Goal: Task Accomplishment & Management: Use online tool/utility

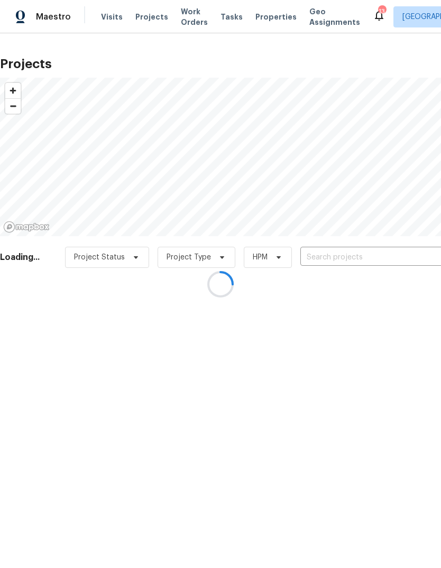
click at [361, 259] on div at bounding box center [220, 284] width 441 height 568
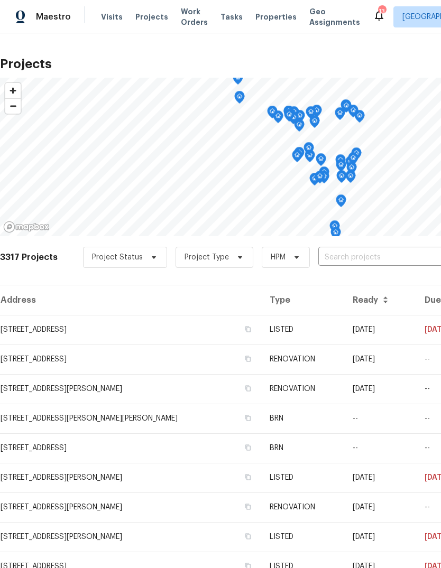
click at [368, 261] on input "text" at bounding box center [378, 257] width 121 height 16
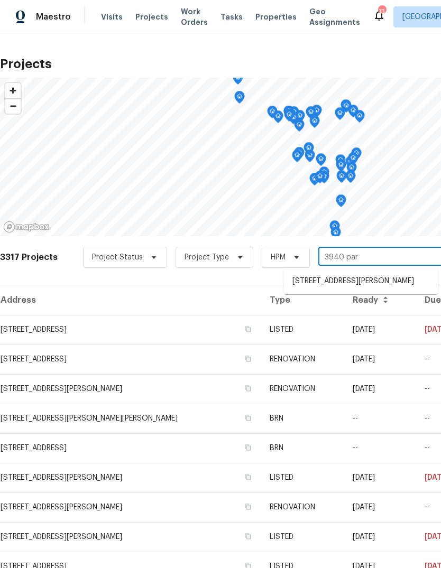
type input "3940 park"
click at [380, 283] on li "3940 Parker Rd, Florissant, MO 63033" at bounding box center [361, 281] width 154 height 17
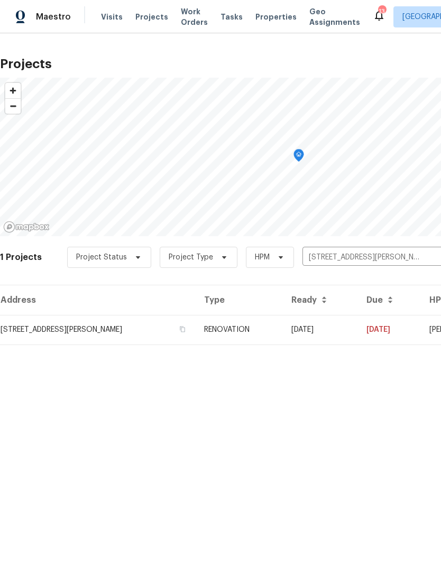
click at [278, 327] on td "RENOVATION" at bounding box center [239, 330] width 87 height 30
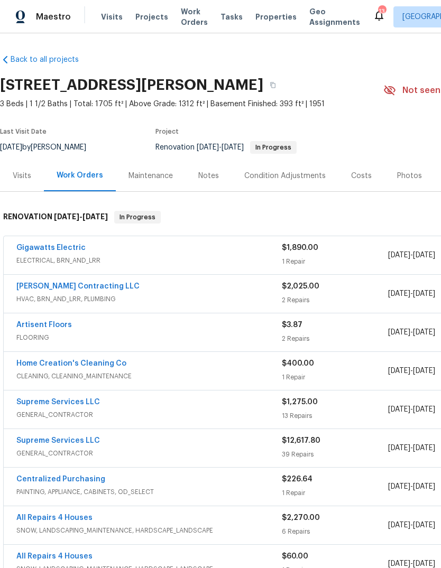
click at [81, 244] on div "Gigawatts Electric" at bounding box center [148, 249] width 265 height 13
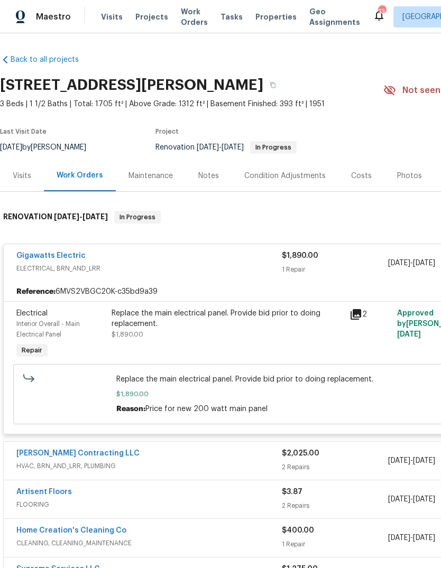
click at [211, 175] on div "Notes" at bounding box center [208, 176] width 21 height 11
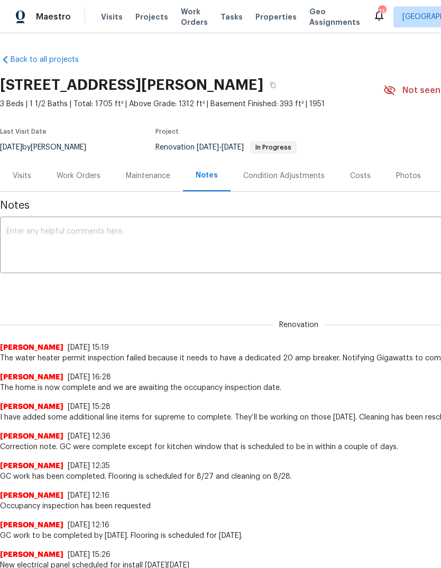
click at [85, 177] on div "Work Orders" at bounding box center [79, 176] width 44 height 11
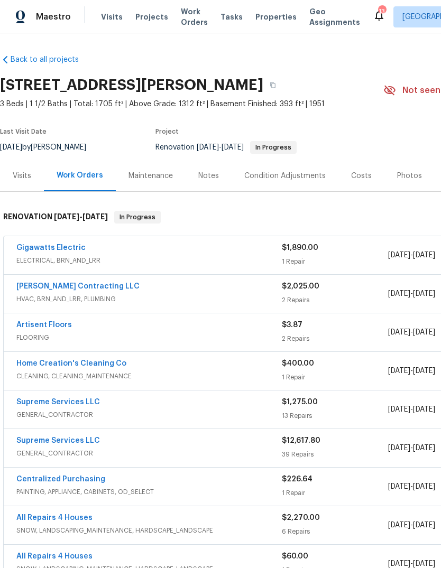
click at [70, 244] on link "Gigawatts Electric" at bounding box center [50, 247] width 69 height 7
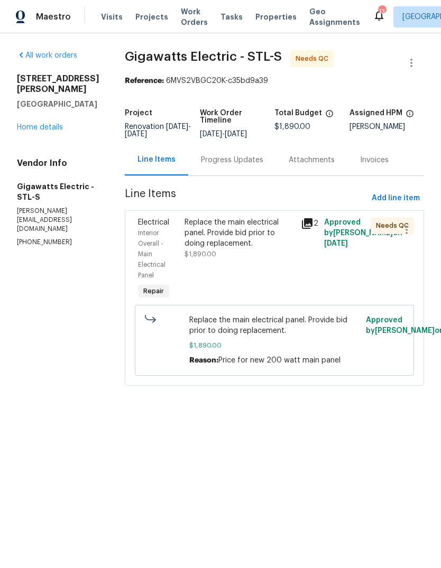
click at [237, 164] on div "Progress Updates" at bounding box center [232, 160] width 62 height 11
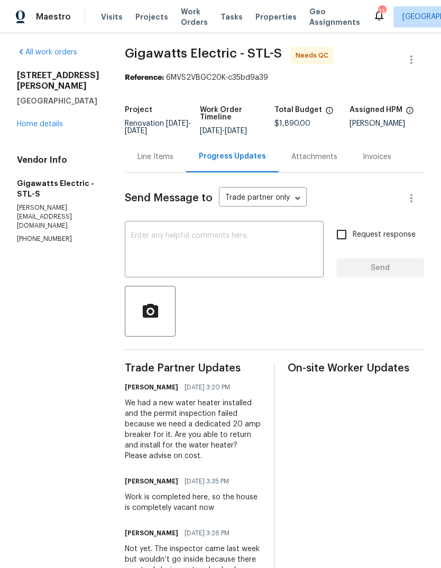
scroll to position [3, 0]
click at [160, 160] on div "Line Items" at bounding box center [155, 157] width 36 height 11
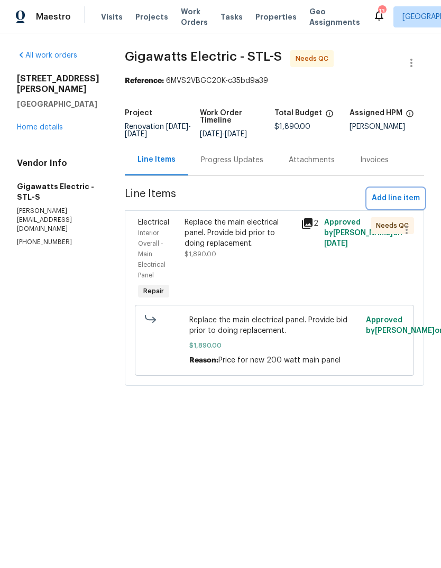
click at [411, 198] on span "Add line item" at bounding box center [395, 198] width 48 height 13
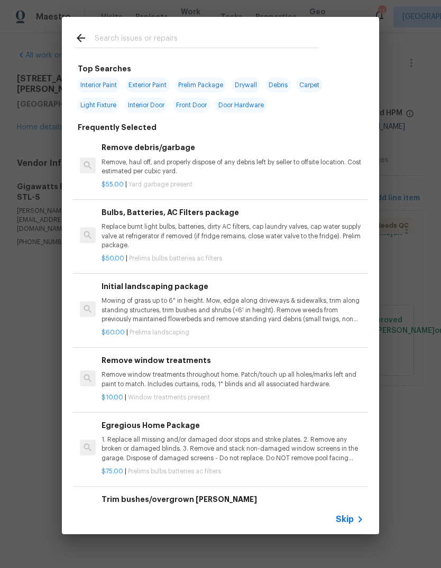
click at [355, 519] on icon at bounding box center [360, 519] width 13 height 13
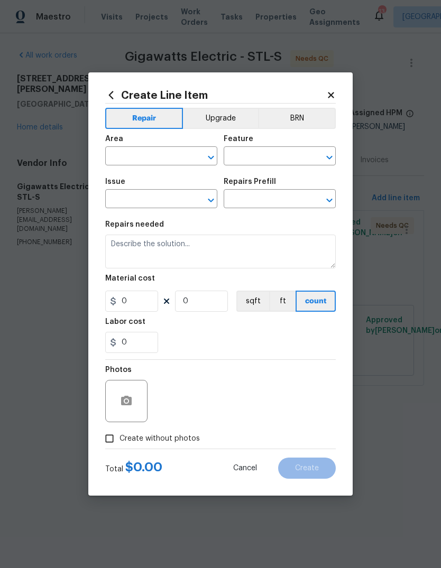
click at [160, 156] on input "text" at bounding box center [146, 157] width 82 height 16
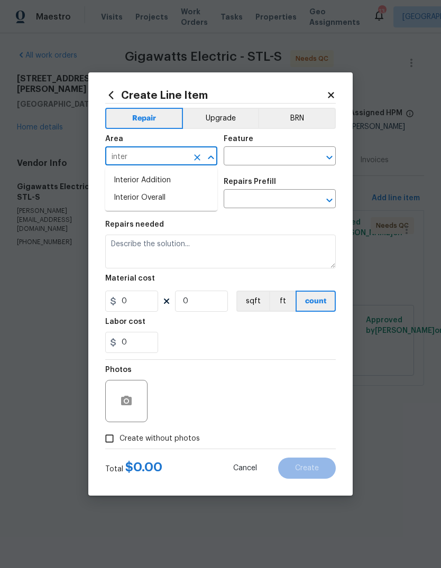
click at [188, 197] on li "Interior Overall" at bounding box center [161, 197] width 112 height 17
type input "Interior Overall"
click at [269, 156] on input "text" at bounding box center [265, 157] width 82 height 16
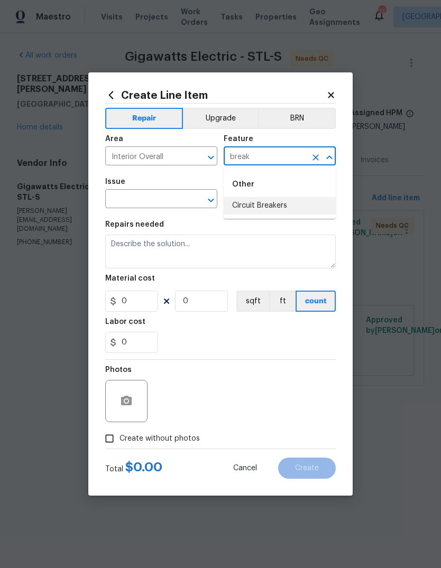
click at [285, 208] on li "Circuit Breakers" at bounding box center [280, 205] width 112 height 17
type input "Circuit Breakers"
click at [169, 198] on input "text" at bounding box center [146, 200] width 82 height 16
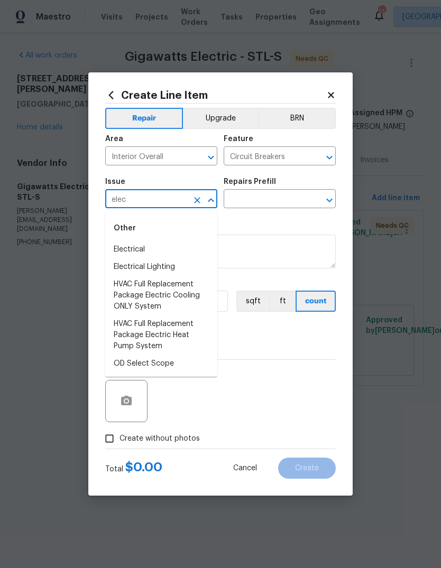
click at [175, 245] on li "Electrical" at bounding box center [161, 249] width 112 height 17
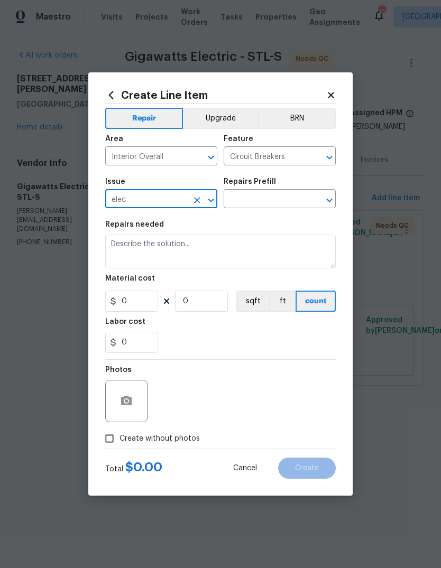
type input "Electrical"
click at [285, 204] on input "text" at bounding box center [265, 200] width 82 height 16
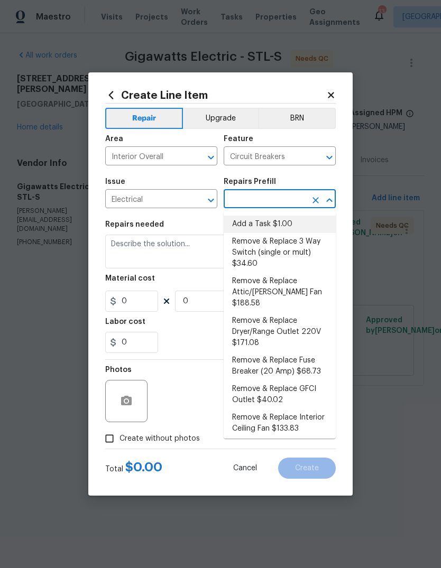
click at [296, 225] on li "Add a Task $1.00" at bounding box center [280, 224] width 112 height 17
type input "Add a Task $1.00"
type textarea "HPM to detail"
type input "1"
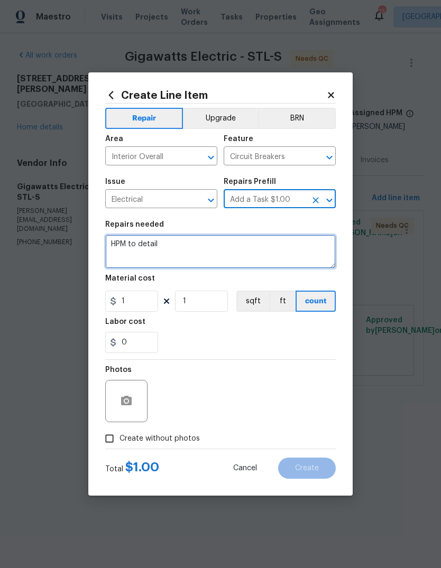
click at [248, 248] on textarea "HPM to detail" at bounding box center [220, 252] width 230 height 34
type textarea "H"
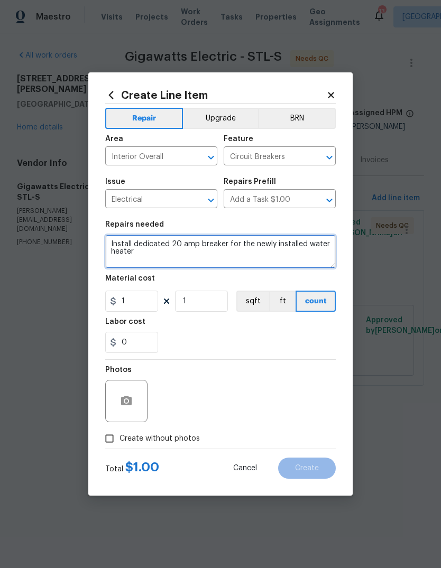
type textarea "Install dedicated 20 amp breaker for the newly installed water heater"
click at [240, 336] on div "0" at bounding box center [220, 342] width 230 height 21
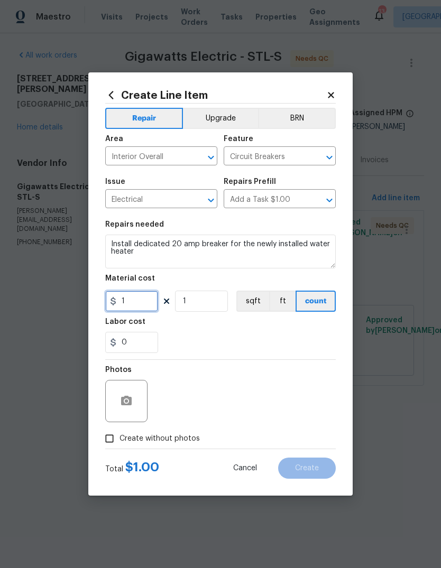
click at [152, 301] on input "1" at bounding box center [131, 301] width 53 height 21
type input "150"
click at [293, 340] on div "0" at bounding box center [220, 342] width 230 height 21
click at [188, 442] on span "Create without photos" at bounding box center [159, 438] width 80 height 11
click at [119, 442] on input "Create without photos" at bounding box center [109, 439] width 20 height 20
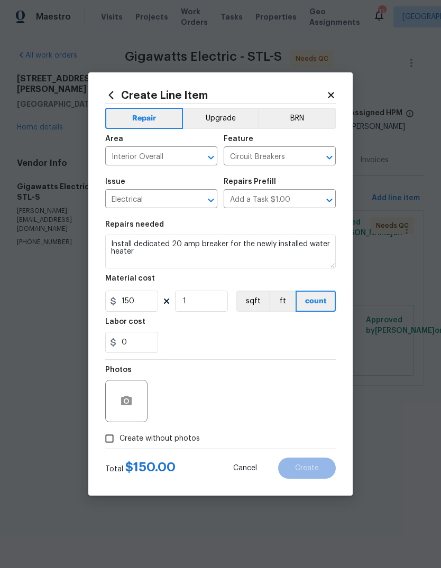
checkbox input "true"
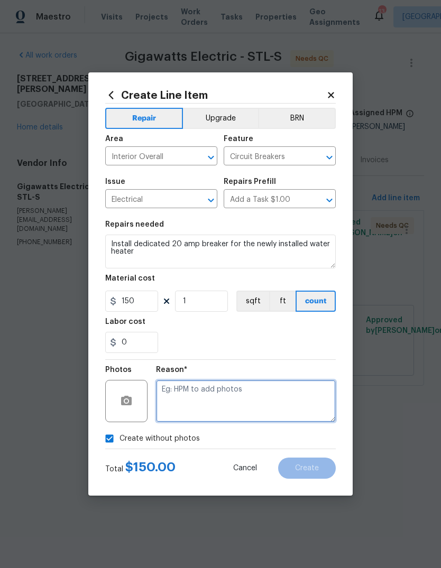
click at [251, 397] on textarea at bounding box center [246, 401] width 180 height 42
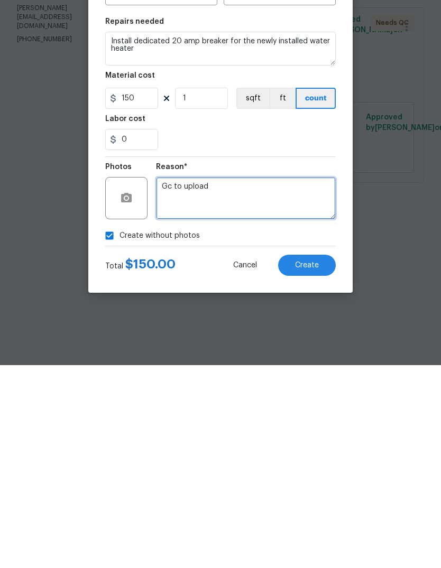
type textarea "Gc to upload"
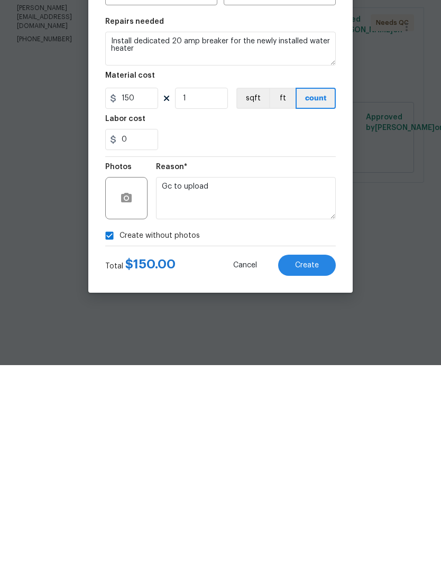
click at [317, 464] on span "Create" at bounding box center [307, 468] width 24 height 8
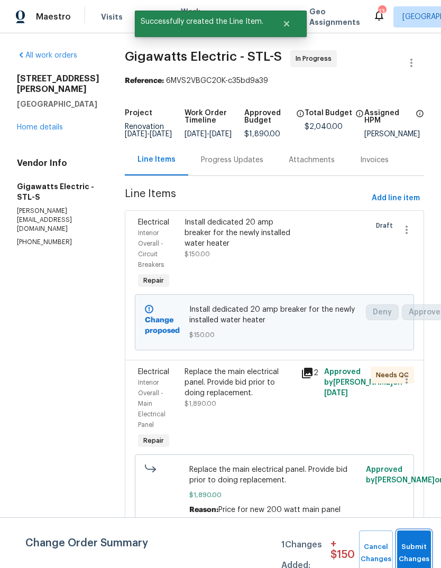
click at [423, 547] on button "Submit Changes" at bounding box center [414, 553] width 34 height 45
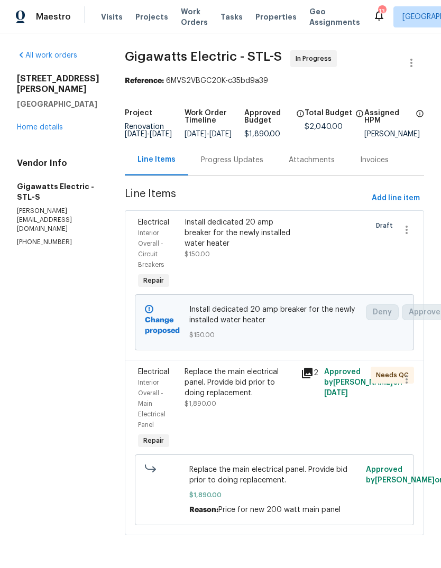
click at [41, 124] on link "Home details" at bounding box center [40, 127] width 46 height 7
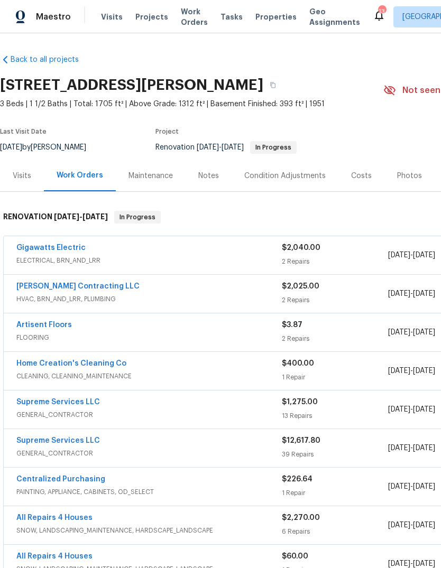
click at [272, 16] on span "Properties" at bounding box center [275, 17] width 41 height 11
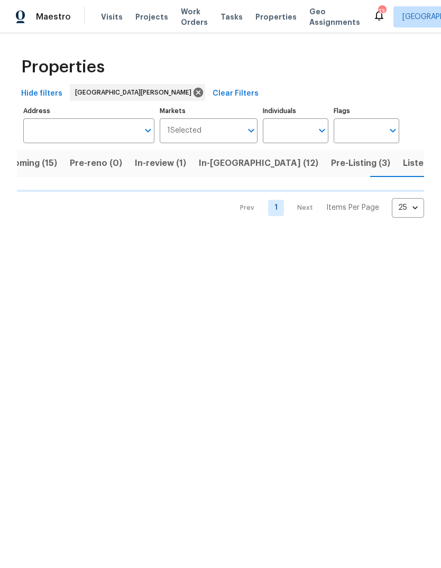
scroll to position [0, 27]
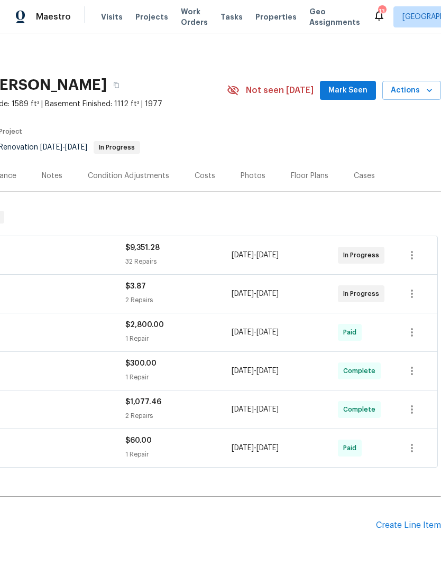
scroll to position [0, 156]
click at [355, 86] on span "Mark Seen" at bounding box center [347, 90] width 39 height 13
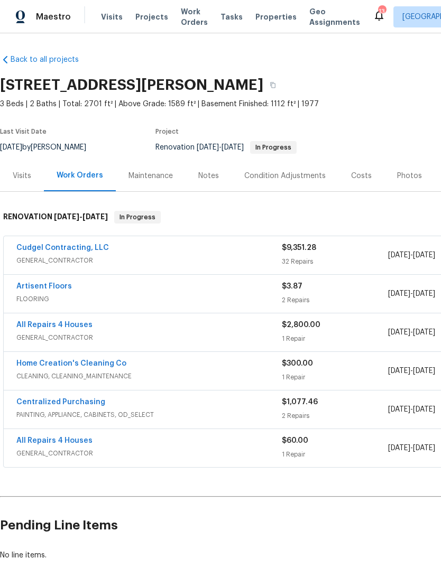
scroll to position [0, 0]
click at [152, 16] on span "Projects" at bounding box center [151, 17] width 33 height 11
